Goal: Ask a question

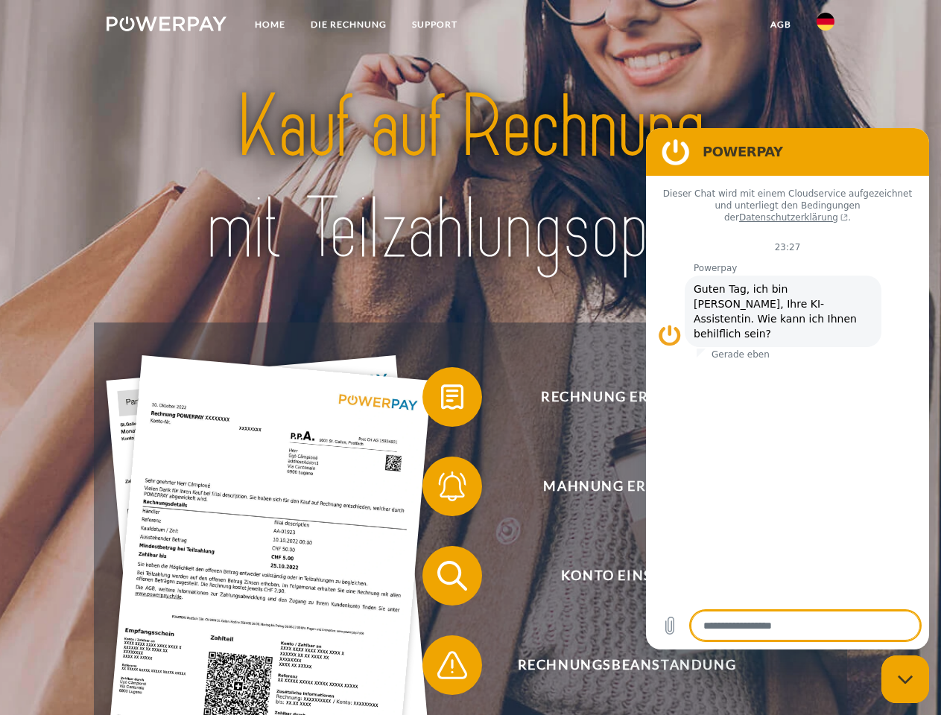
click at [166, 26] on img at bounding box center [167, 23] width 120 height 15
click at [826, 26] on img at bounding box center [826, 22] width 18 height 18
click at [780, 25] on link "agb" at bounding box center [781, 24] width 46 height 27
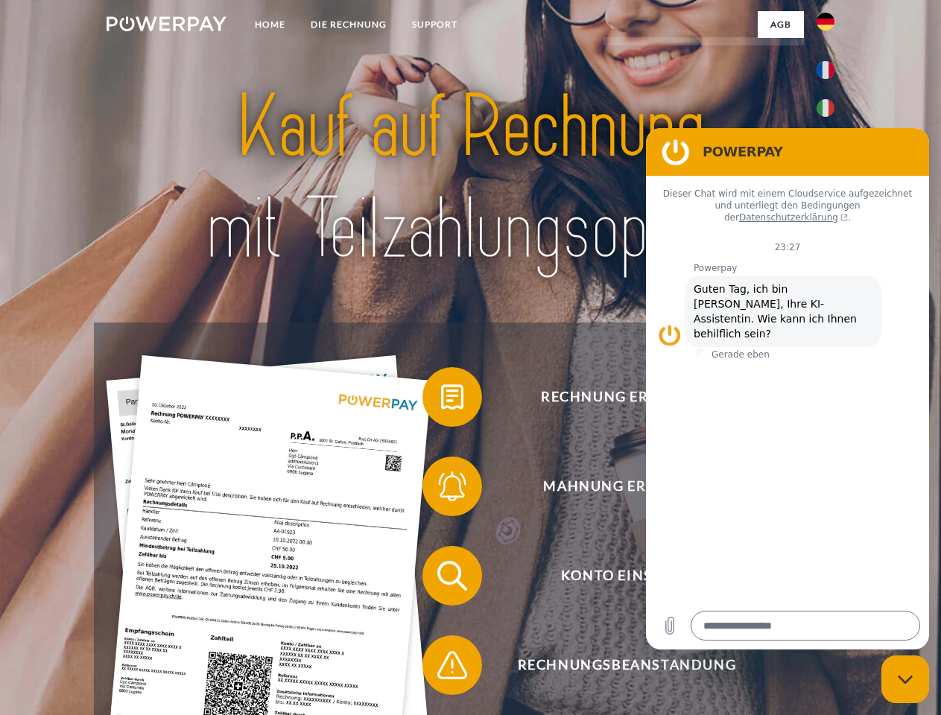
click at [441, 400] on span at bounding box center [430, 397] width 75 height 75
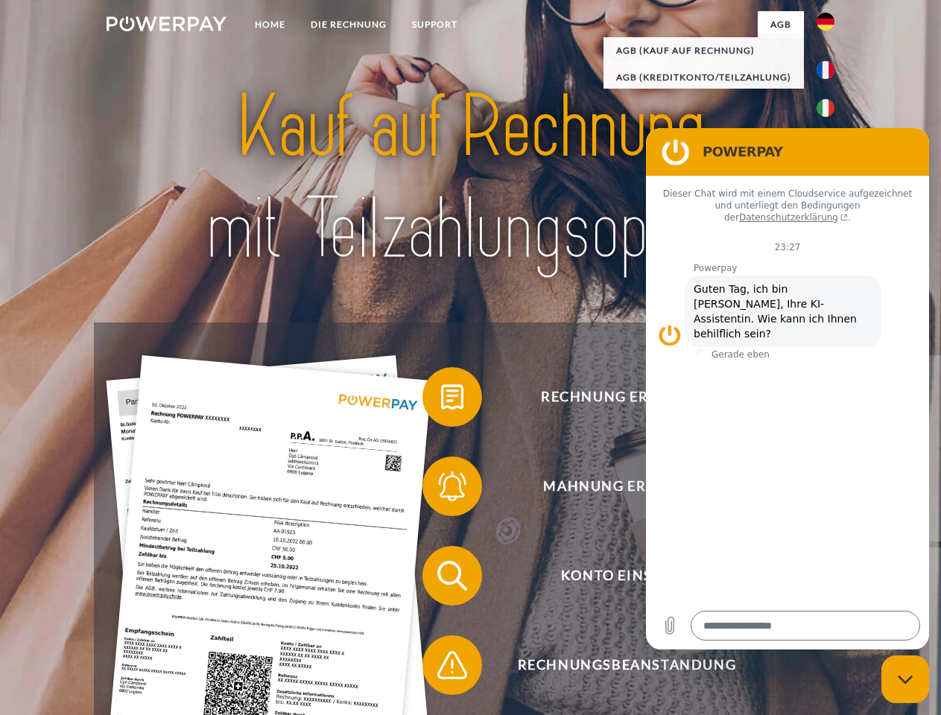
click at [441, 490] on div "Rechnung erhalten? Mahnung erhalten? Konto einsehen" at bounding box center [470, 621] width 753 height 596
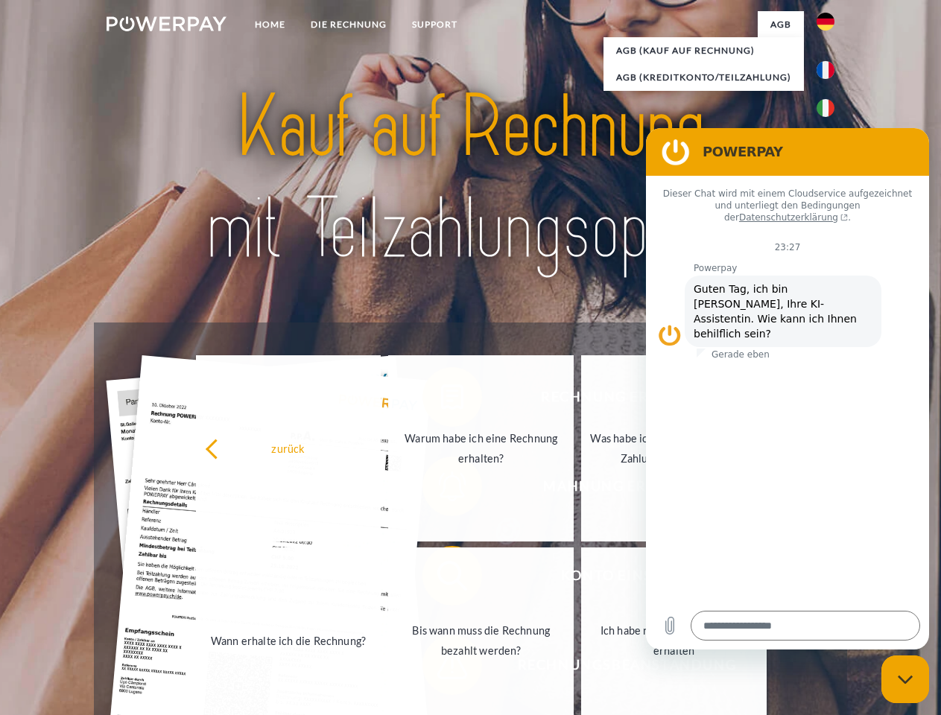
click at [441, 579] on link "Bis wann muss die Rechnung bezahlt werden?" at bounding box center [481, 641] width 186 height 186
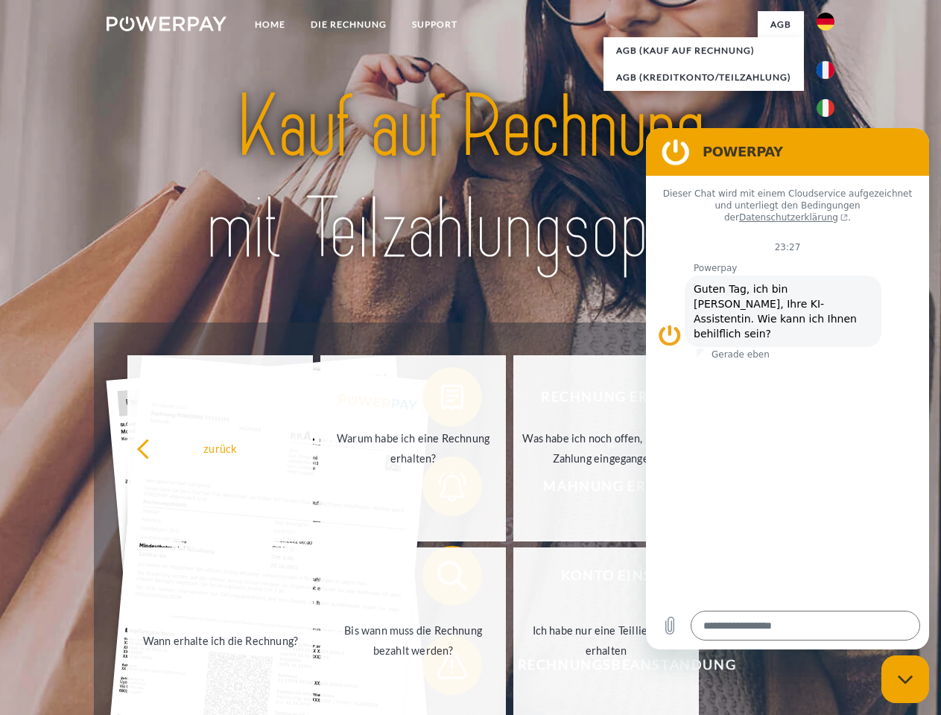
click at [441, 668] on span at bounding box center [430, 665] width 75 height 75
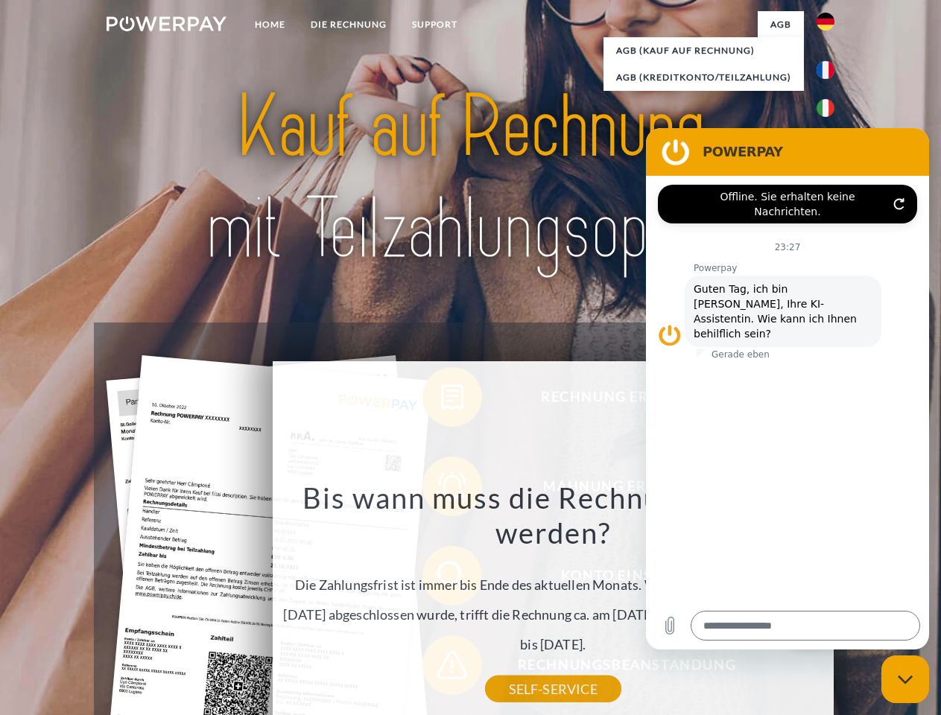
click at [905, 680] on icon "Messaging-Fenster schließen" at bounding box center [906, 680] width 16 height 10
type textarea "*"
